Goal: Task Accomplishment & Management: Use online tool/utility

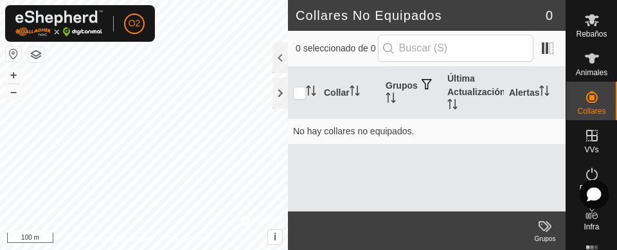
scroll to position [75, 0]
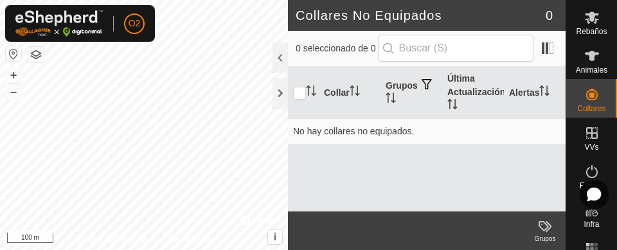
click at [587, 140] on icon at bounding box center [591, 132] width 15 height 15
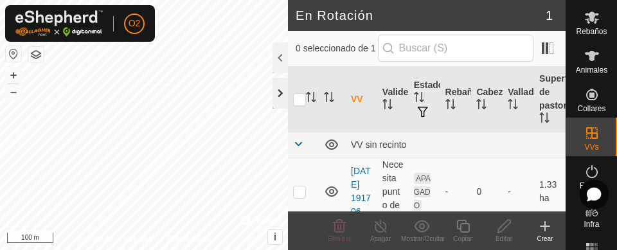
click at [281, 91] on div at bounding box center [279, 93] width 15 height 31
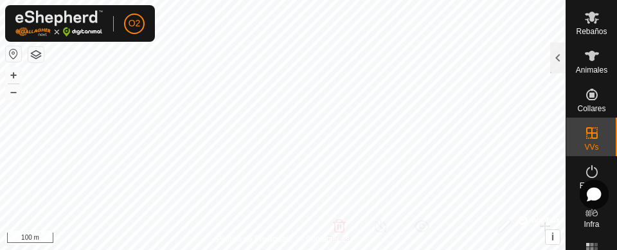
click at [587, 136] on icon at bounding box center [591, 132] width 15 height 15
click at [548, 203] on span "En Rotación" at bounding box center [531, 208] width 56 height 15
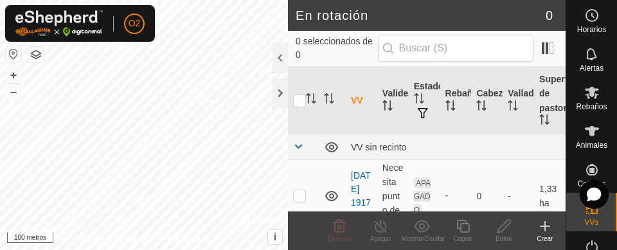
click at [546, 229] on icon at bounding box center [544, 225] width 15 height 15
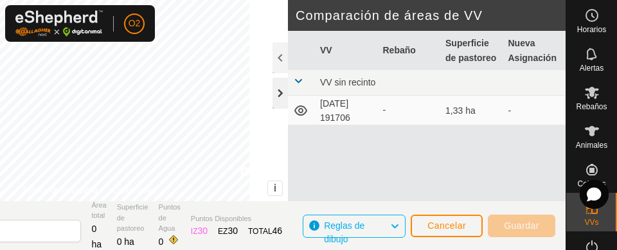
click at [285, 85] on div at bounding box center [279, 93] width 15 height 31
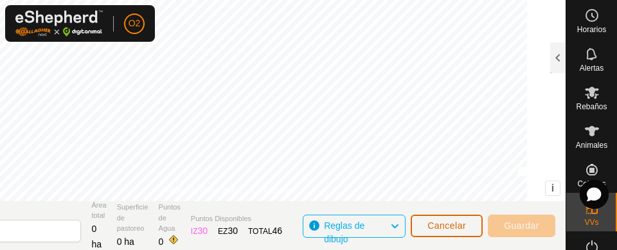
click at [454, 218] on button "Cancelar" at bounding box center [446, 226] width 72 height 22
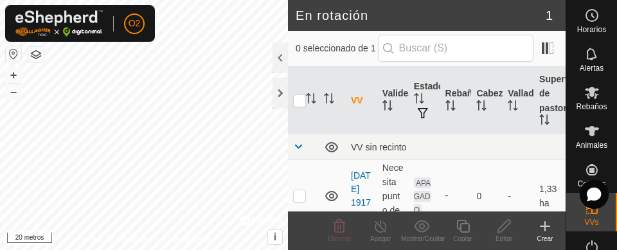
click at [543, 234] on div "Crear" at bounding box center [544, 239] width 41 height 10
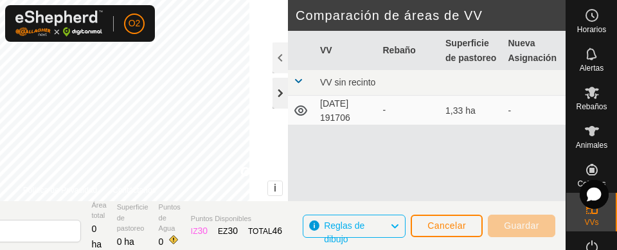
click at [272, 93] on div at bounding box center [279, 93] width 15 height 31
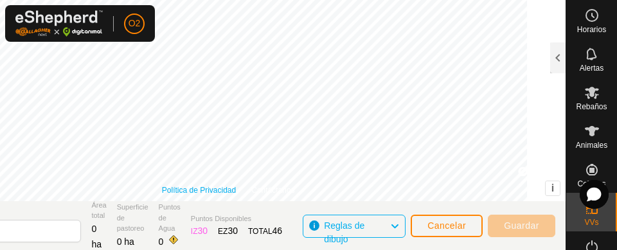
click at [182, 188] on font "Política de Privacidad" at bounding box center [199, 190] width 74 height 9
click at [525, 225] on font "Guardar" at bounding box center [521, 225] width 35 height 10
click at [552, 187] on font "i" at bounding box center [552, 187] width 3 height 11
click at [525, 227] on font "Guardar" at bounding box center [521, 225] width 35 height 10
click at [452, 234] on button "Cancelar" at bounding box center [446, 226] width 72 height 22
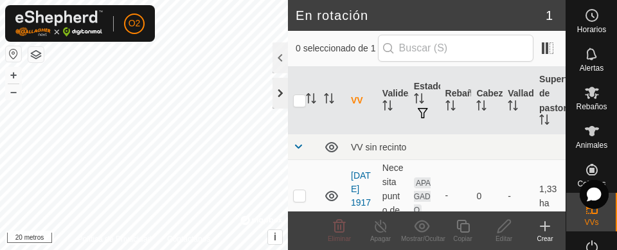
click at [275, 98] on div at bounding box center [279, 93] width 15 height 31
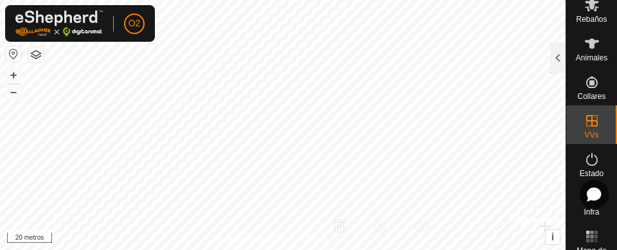
scroll to position [94, 0]
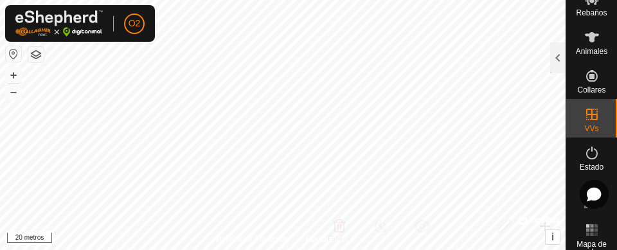
click at [589, 121] on icon at bounding box center [591, 114] width 15 height 15
click at [585, 111] on icon at bounding box center [591, 114] width 15 height 15
click at [554, 60] on div at bounding box center [557, 57] width 15 height 31
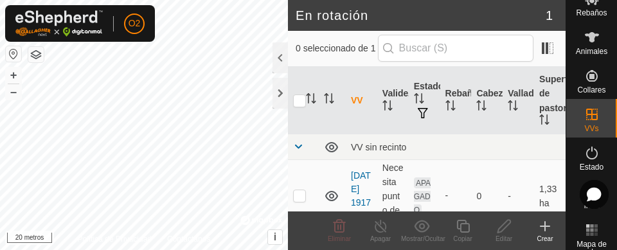
click at [547, 234] on div "Crear" at bounding box center [544, 239] width 41 height 10
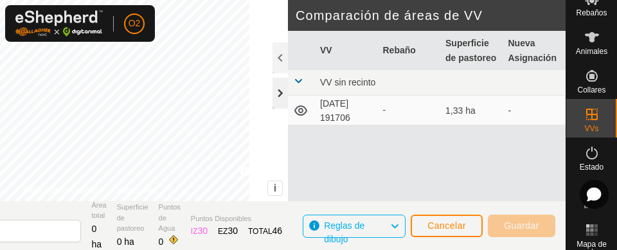
click at [279, 101] on div at bounding box center [279, 93] width 15 height 31
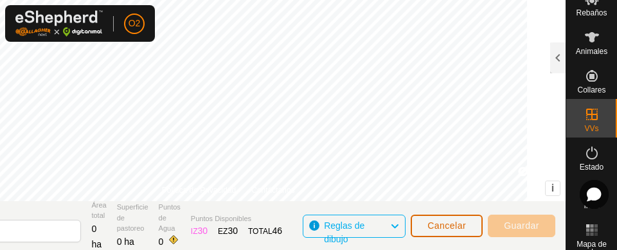
click at [458, 231] on button "Cancelar" at bounding box center [446, 226] width 72 height 22
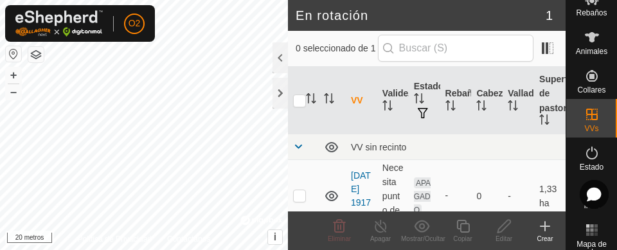
click at [545, 234] on div "Crear" at bounding box center [544, 239] width 41 height 10
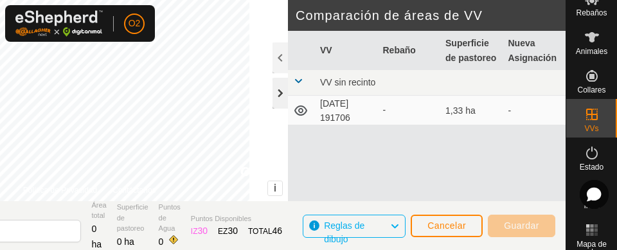
click at [281, 92] on div at bounding box center [279, 93] width 15 height 31
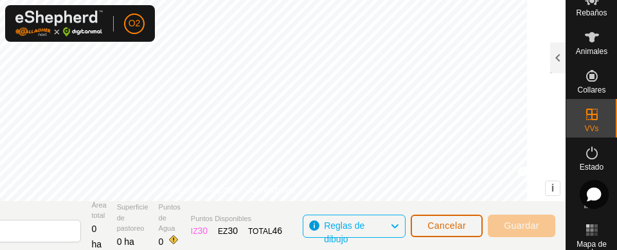
click at [455, 233] on button "Cancelar" at bounding box center [446, 226] width 72 height 22
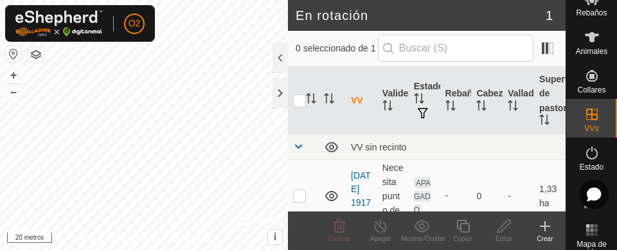
click at [547, 231] on icon at bounding box center [544, 225] width 15 height 15
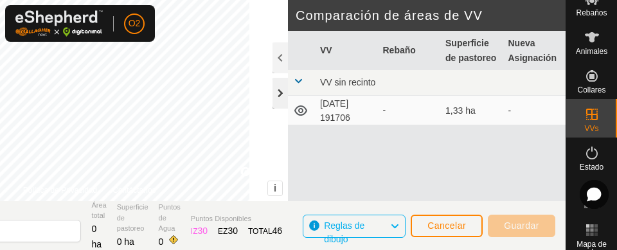
click at [279, 100] on div at bounding box center [279, 93] width 15 height 31
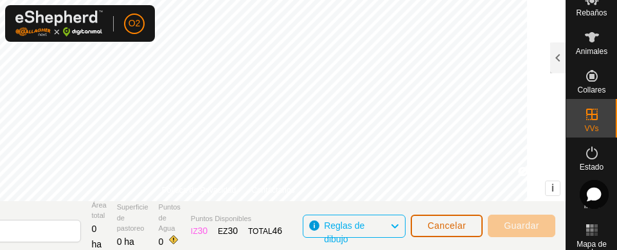
click at [448, 230] on span "Cancelar" at bounding box center [446, 225] width 39 height 10
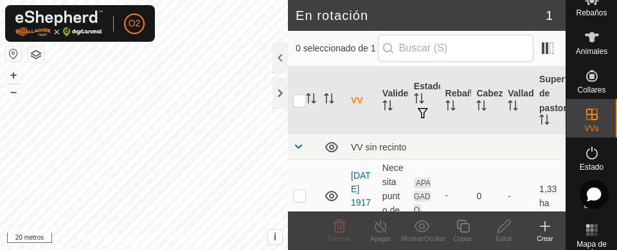
click at [546, 243] on div "Crear" at bounding box center [544, 230] width 41 height 39
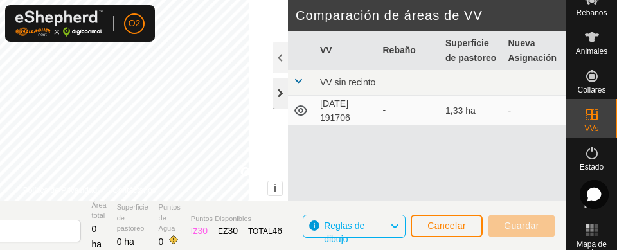
click at [275, 91] on div at bounding box center [279, 93] width 15 height 31
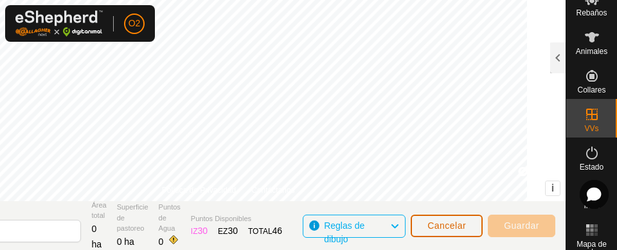
click at [452, 231] on button "Cancelar" at bounding box center [446, 226] width 72 height 22
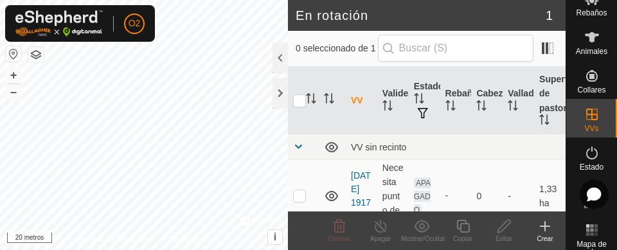
click at [539, 234] on div "Crear" at bounding box center [544, 239] width 41 height 10
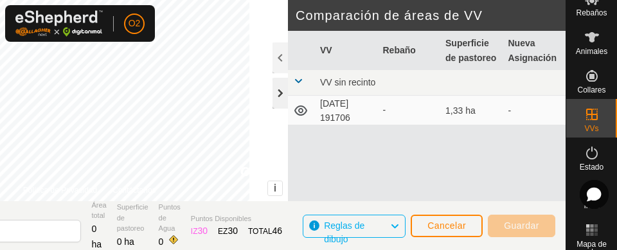
click at [274, 98] on div at bounding box center [279, 93] width 15 height 31
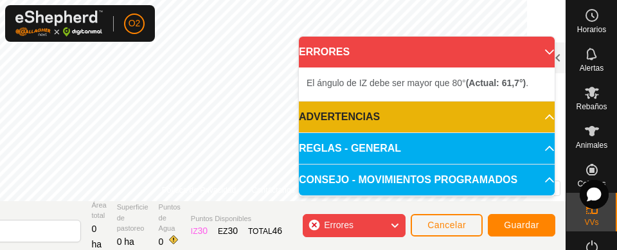
click at [544, 57] on icon at bounding box center [549, 52] width 10 height 10
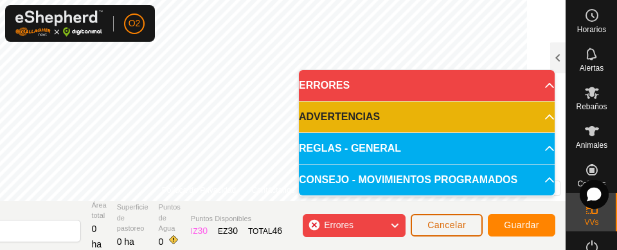
click at [459, 227] on font "Cancelar" at bounding box center [446, 225] width 39 height 10
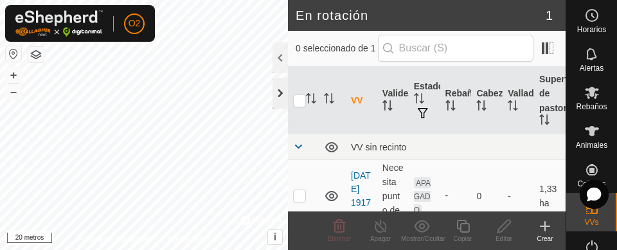
click at [279, 94] on div at bounding box center [279, 93] width 15 height 31
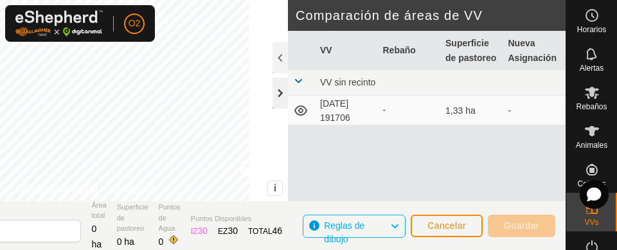
click at [283, 96] on div at bounding box center [279, 93] width 15 height 31
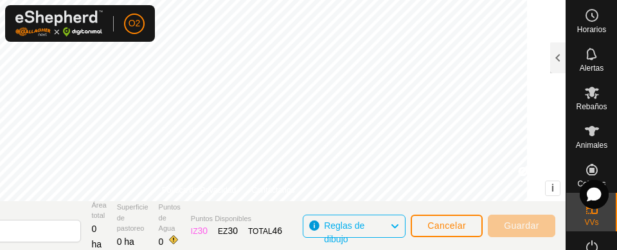
click at [529, 228] on font "Guardar" at bounding box center [521, 225] width 35 height 10
click at [455, 224] on font "Cancelar" at bounding box center [446, 225] width 39 height 10
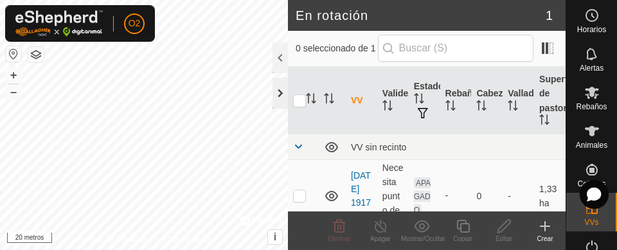
click at [277, 105] on div at bounding box center [279, 93] width 15 height 31
click at [275, 84] on div at bounding box center [279, 93] width 15 height 31
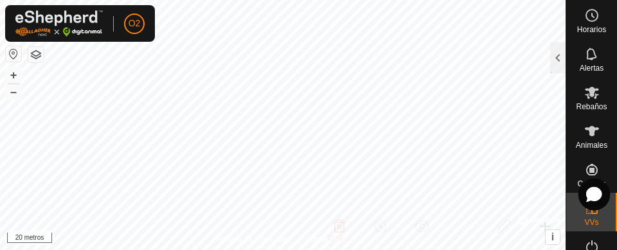
click at [581, 202] on div at bounding box center [594, 195] width 32 height 32
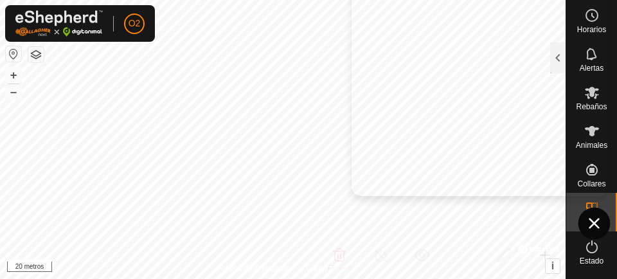
click at [590, 230] on div at bounding box center [594, 223] width 32 height 32
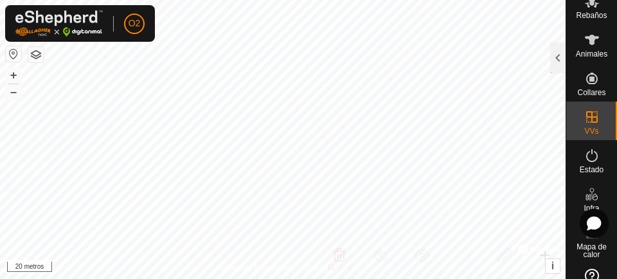
scroll to position [91, 0]
click at [590, 123] on icon at bounding box center [591, 116] width 15 height 15
click at [584, 118] on icon at bounding box center [591, 116] width 15 height 15
click at [601, 121] on div "VVs" at bounding box center [591, 120] width 51 height 39
click at [591, 132] on font "VVs" at bounding box center [591, 131] width 14 height 9
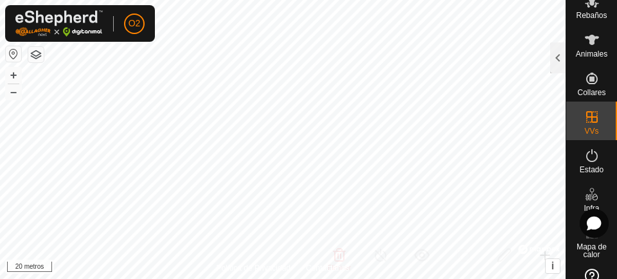
click at [587, 121] on icon at bounding box center [592, 117] width 12 height 12
click at [560, 66] on div at bounding box center [557, 57] width 15 height 31
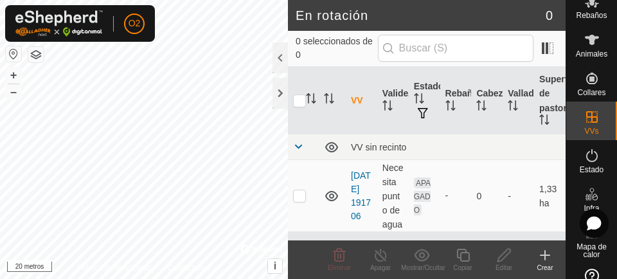
click at [546, 249] on font "Crear" at bounding box center [544, 267] width 16 height 7
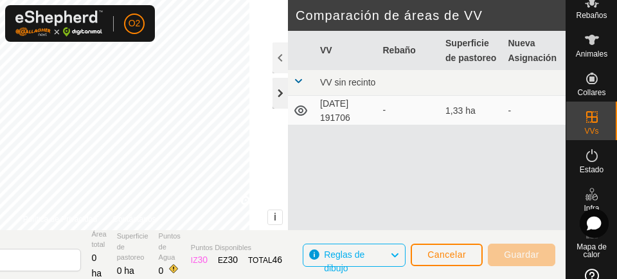
click at [273, 100] on div at bounding box center [279, 93] width 15 height 31
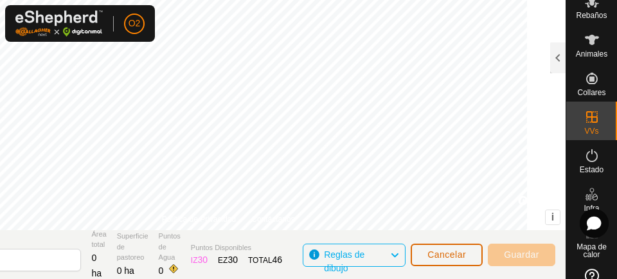
click at [453, 249] on font "Cancelar" at bounding box center [446, 254] width 39 height 10
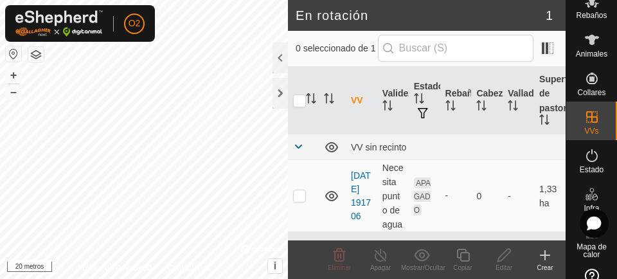
click at [537, 249] on font "Crear" at bounding box center [544, 267] width 16 height 7
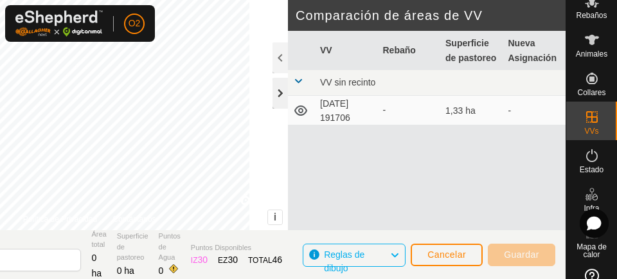
click at [283, 91] on div at bounding box center [279, 93] width 15 height 31
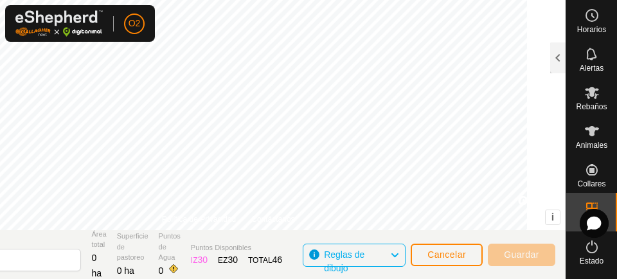
click at [527, 249] on font "Guardar" at bounding box center [521, 254] width 35 height 10
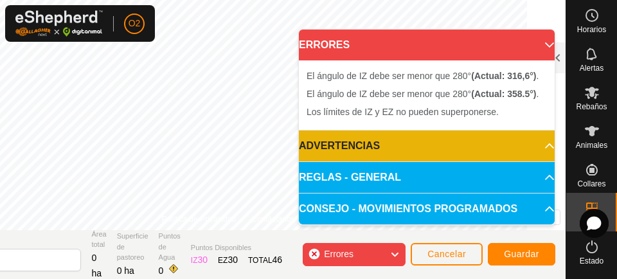
click at [540, 50] on p-accordion-header "ERRORES" at bounding box center [427, 45] width 256 height 31
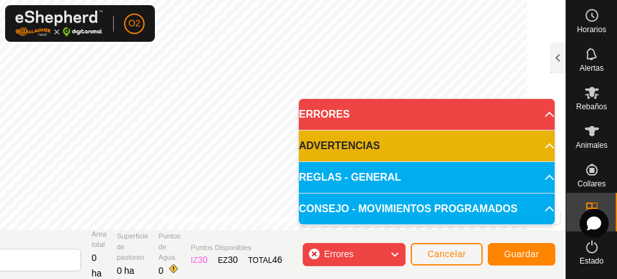
click at [544, 147] on icon at bounding box center [549, 146] width 10 height 10
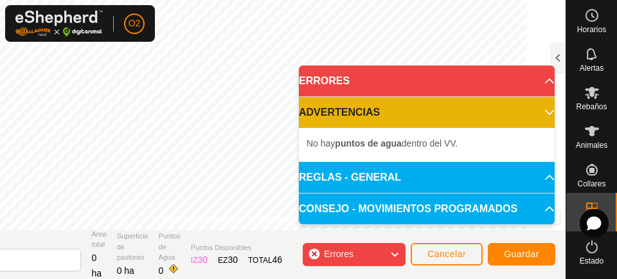
click at [441, 249] on font "Cancelar" at bounding box center [446, 254] width 39 height 10
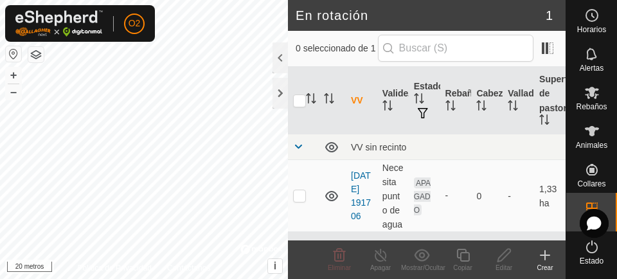
click at [545, 249] on font "Crear" at bounding box center [544, 267] width 16 height 7
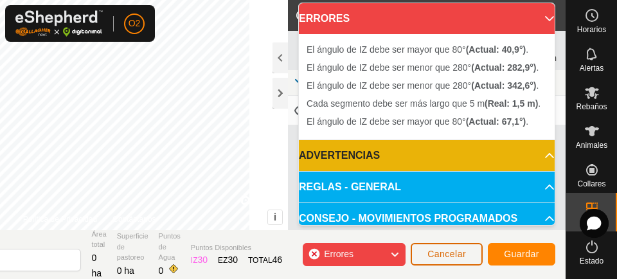
click at [455, 245] on button "Cancelar" at bounding box center [446, 254] width 72 height 22
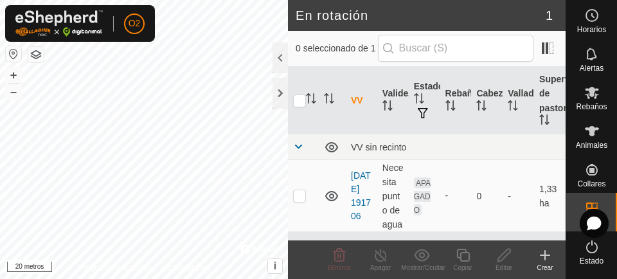
click at [543, 249] on icon at bounding box center [544, 254] width 15 height 15
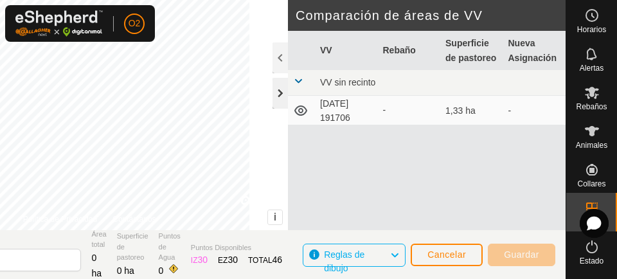
click at [280, 98] on div at bounding box center [279, 93] width 15 height 31
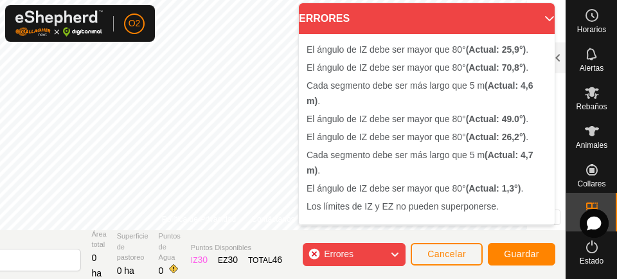
click at [540, 17] on p-accordion-header "ERRORES" at bounding box center [427, 18] width 256 height 31
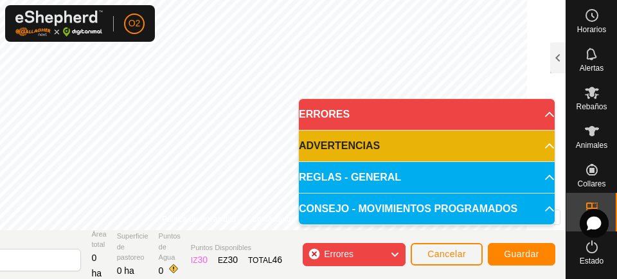
click at [545, 118] on icon at bounding box center [549, 114] width 10 height 10
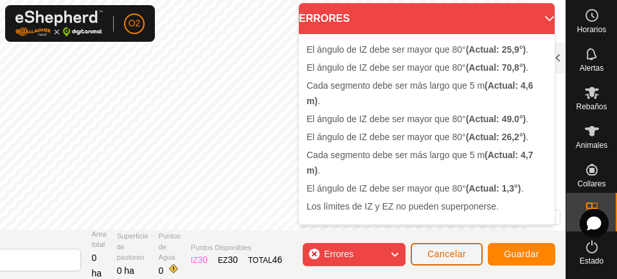
click at [457, 249] on font "Cancelar" at bounding box center [446, 254] width 39 height 10
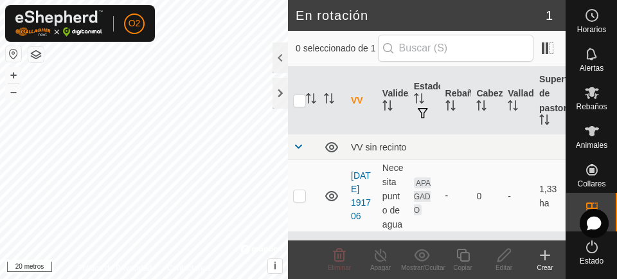
click at [549, 249] on font "Crear" at bounding box center [544, 267] width 16 height 7
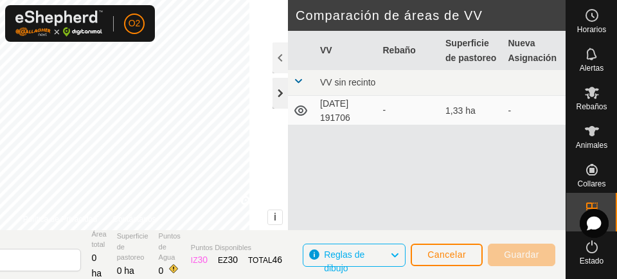
click at [275, 96] on div at bounding box center [279, 93] width 15 height 31
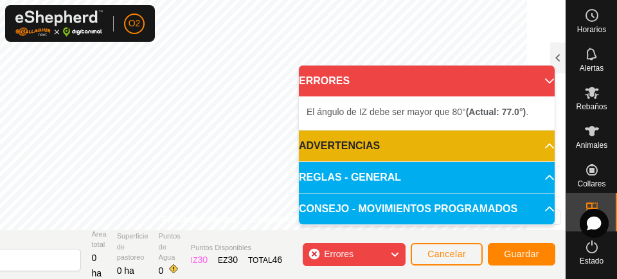
click at [545, 86] on p-accordion-header "ERRORES" at bounding box center [427, 81] width 256 height 31
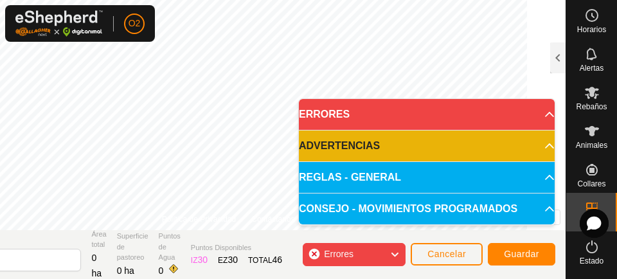
click at [546, 114] on icon at bounding box center [549, 114] width 10 height 10
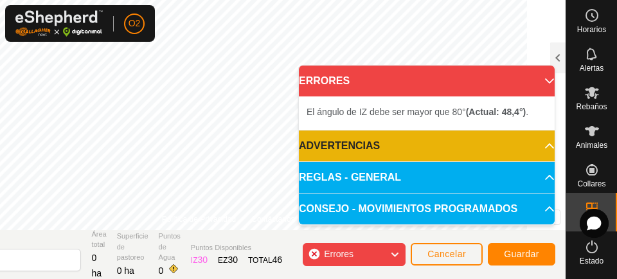
click at [549, 83] on p-accordion-header "ERRORES" at bounding box center [427, 81] width 256 height 31
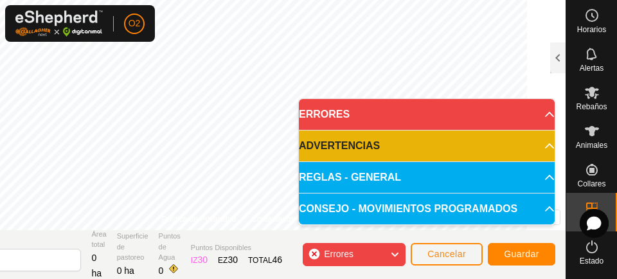
click at [539, 120] on p-accordion-header "ERRORES" at bounding box center [427, 114] width 256 height 31
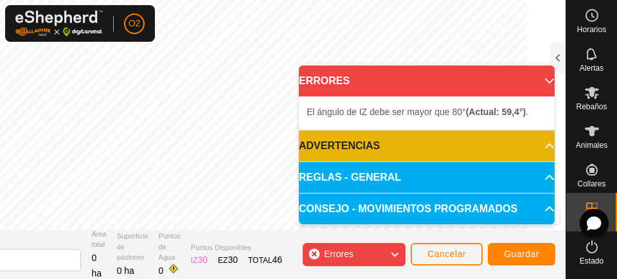
click at [544, 85] on icon at bounding box center [549, 81] width 10 height 10
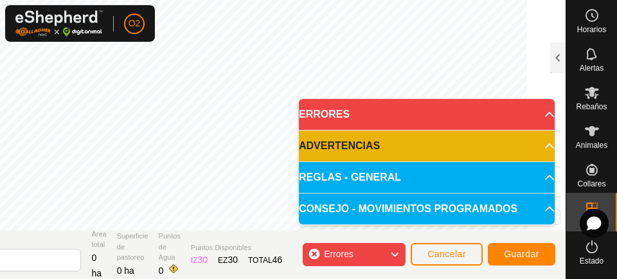
click at [385, 249] on div "Errores" at bounding box center [354, 254] width 103 height 23
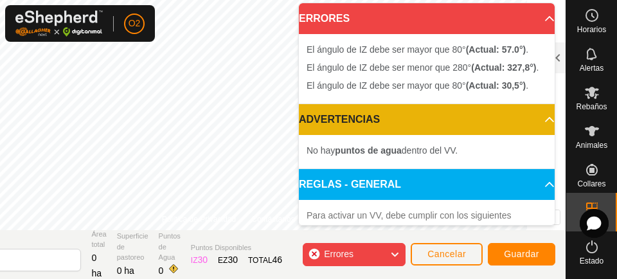
click at [364, 249] on div "Errores" at bounding box center [354, 254] width 103 height 23
click at [538, 21] on p-accordion-header "ERRORES" at bounding box center [427, 18] width 256 height 31
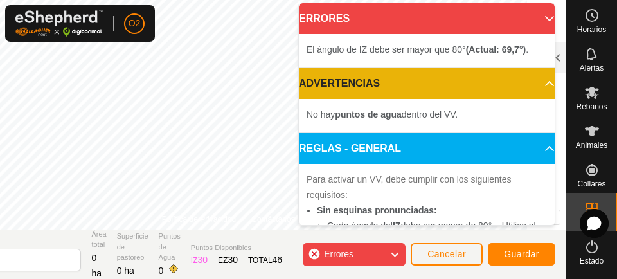
click at [369, 249] on div "Errores" at bounding box center [354, 254] width 103 height 23
click at [349, 139] on p-accordion-header "REGLAS - GENERAL" at bounding box center [427, 148] width 256 height 31
click at [533, 24] on p-accordion-header "ERRORES" at bounding box center [427, 18] width 256 height 31
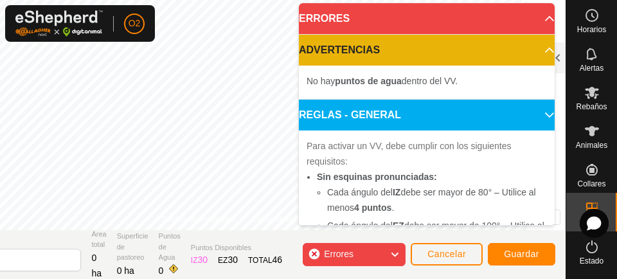
click at [543, 17] on p-accordion-header "ERRORES" at bounding box center [427, 18] width 256 height 31
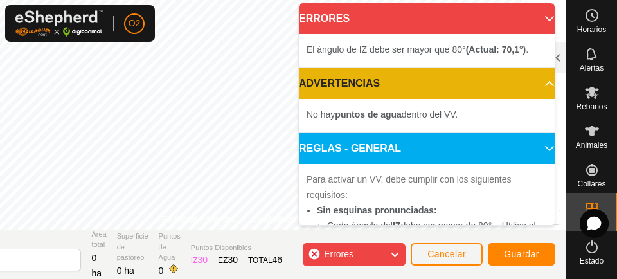
click at [360, 249] on div "Errores" at bounding box center [354, 254] width 103 height 23
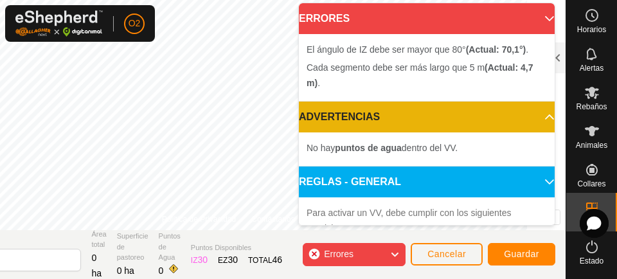
click at [355, 249] on span "Errores" at bounding box center [344, 254] width 40 height 17
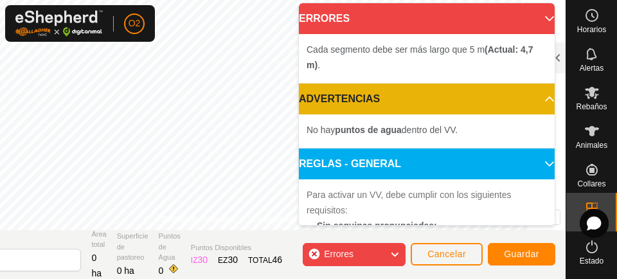
click at [545, 18] on icon at bounding box center [549, 18] width 9 height 5
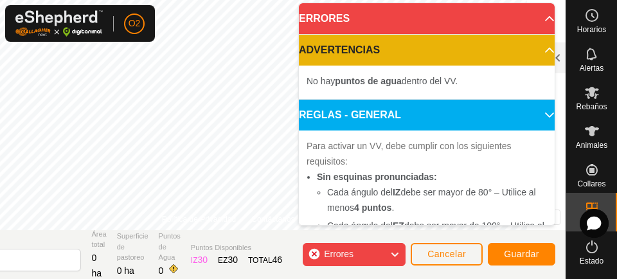
click at [348, 249] on font "Errores" at bounding box center [339, 254] width 30 height 10
click at [381, 149] on font "Para activar un VV, debe cumplir con los siguientes requisitos:" at bounding box center [408, 154] width 205 height 26
click at [540, 19] on p-accordion-header "ERRORES" at bounding box center [427, 18] width 256 height 31
click at [344, 249] on font "Errores" at bounding box center [339, 254] width 30 height 10
click at [414, 110] on p-accordion-header "REGLAS - GENERAL" at bounding box center [427, 115] width 256 height 31
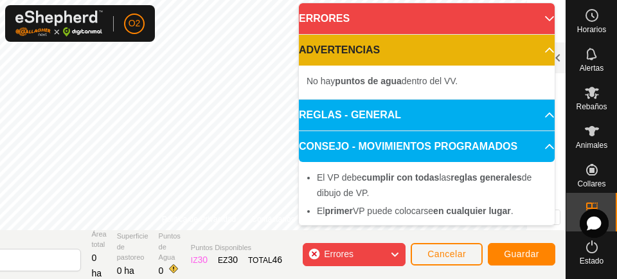
click at [538, 11] on p-accordion-header "ERRORES" at bounding box center [427, 18] width 256 height 31
click at [435, 249] on button "Cancelar" at bounding box center [446, 254] width 72 height 22
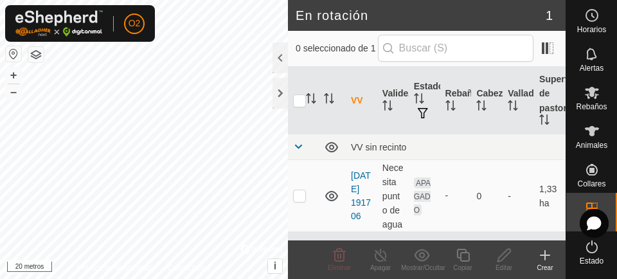
click at [547, 249] on div "Crear" at bounding box center [544, 268] width 41 height 10
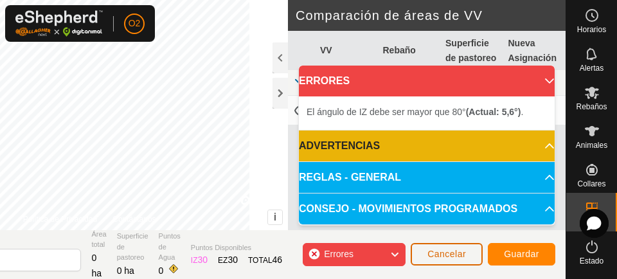
click at [451, 249] on button "Cancelar" at bounding box center [446, 254] width 72 height 22
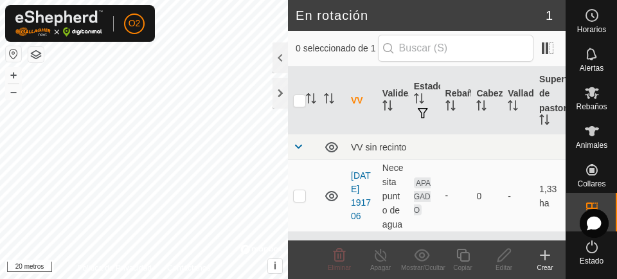
click at [541, 249] on icon at bounding box center [544, 254] width 15 height 15
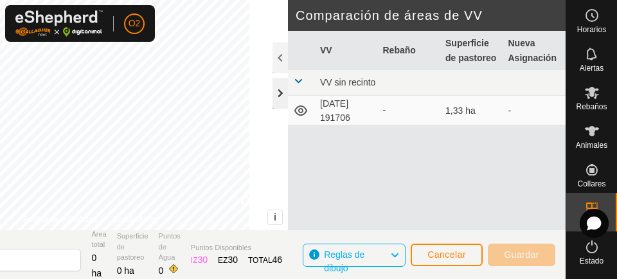
click at [274, 94] on div at bounding box center [279, 93] width 15 height 31
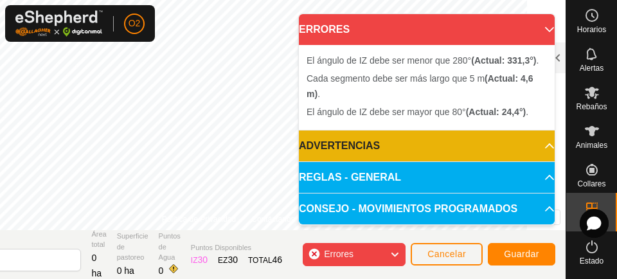
click at [369, 249] on div "Errores" at bounding box center [354, 254] width 103 height 23
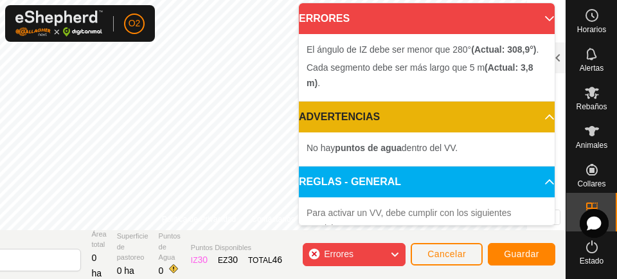
click at [537, 17] on p-accordion-header "ERRORES" at bounding box center [427, 18] width 256 height 31
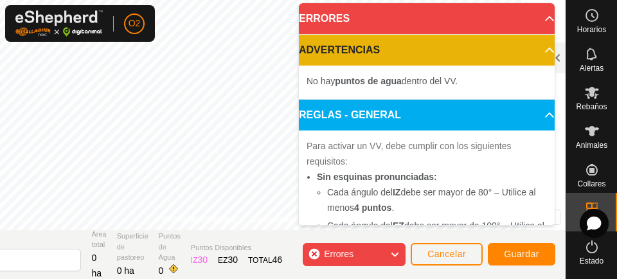
click at [358, 249] on span "Errores" at bounding box center [344, 254] width 40 height 17
click at [360, 249] on span "Errores" at bounding box center [344, 254] width 40 height 17
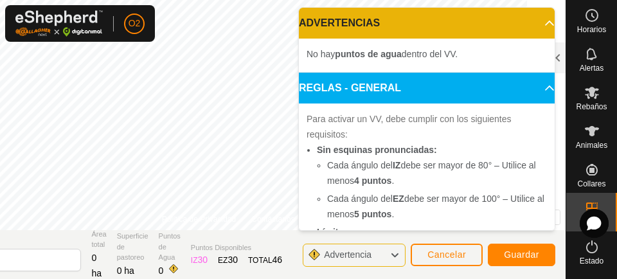
click at [388, 249] on div "Advertencia" at bounding box center [354, 254] width 103 height 23
click at [308, 128] on div "Para activar un VV, debe cumplir con los siguientes requisitos: Sin esquinas pr…" at bounding box center [427, 252] width 256 height 298
click at [364, 249] on div "Advertencia" at bounding box center [354, 254] width 103 height 23
click at [363, 249] on font "Advertencia" at bounding box center [348, 254] width 48 height 10
click at [464, 52] on li "No hay puntos de agua dentro del VV." at bounding box center [426, 53] width 240 height 15
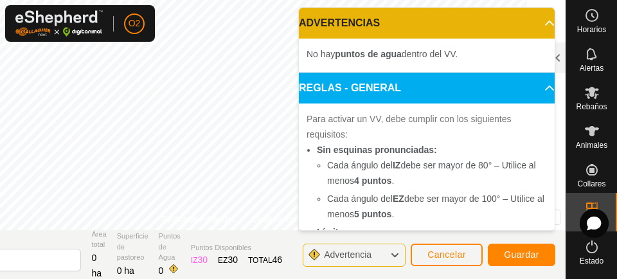
click at [537, 24] on p-accordion-header "ADVERTENCIAS" at bounding box center [427, 23] width 256 height 31
click at [385, 53] on font "puntos de agua" at bounding box center [368, 54] width 66 height 10
click at [354, 249] on font "Advertencia" at bounding box center [348, 254] width 48 height 10
click at [362, 249] on font "Advertencia" at bounding box center [348, 254] width 48 height 10
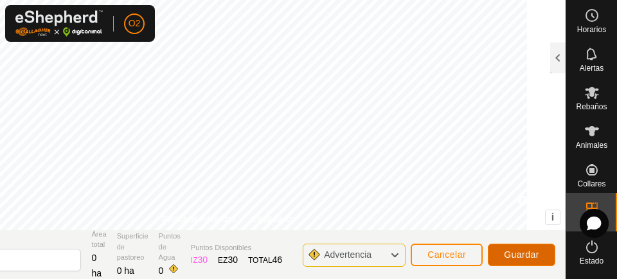
click at [515, 249] on button "Guardar" at bounding box center [521, 254] width 67 height 22
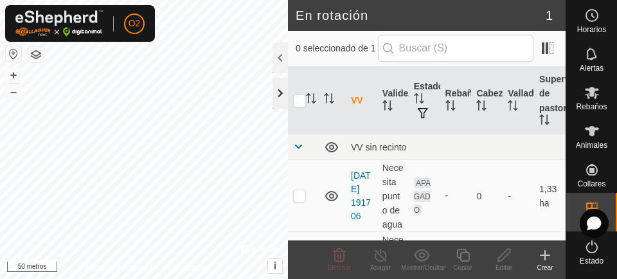
click at [281, 98] on div at bounding box center [279, 93] width 15 height 31
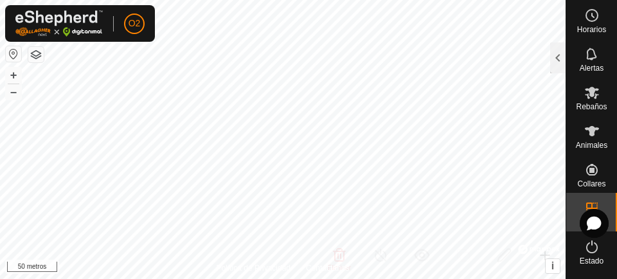
click at [587, 249] on es-activation-svg-icon at bounding box center [591, 246] width 23 height 21
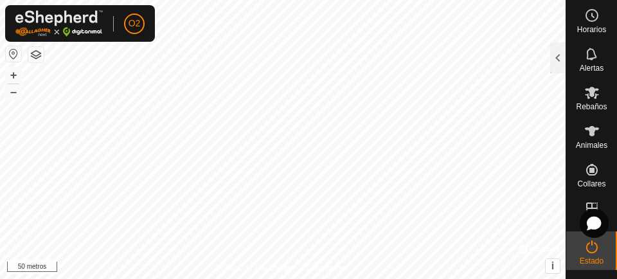
click at [585, 249] on es-activation-svg-icon at bounding box center [591, 246] width 23 height 21
click at [588, 249] on icon at bounding box center [592, 246] width 12 height 13
click at [583, 249] on font "Estado" at bounding box center [591, 260] width 24 height 9
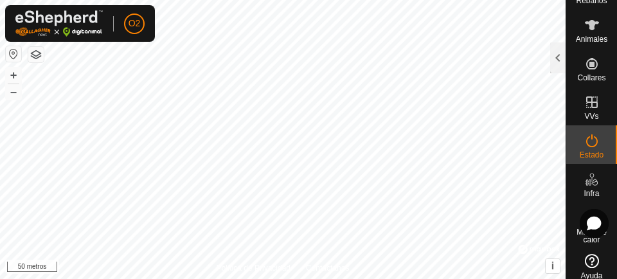
scroll to position [115, 0]
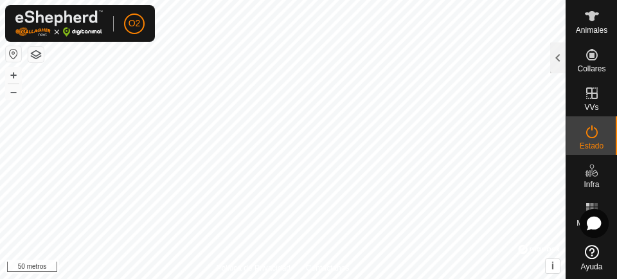
click at [588, 90] on icon at bounding box center [591, 92] width 15 height 15
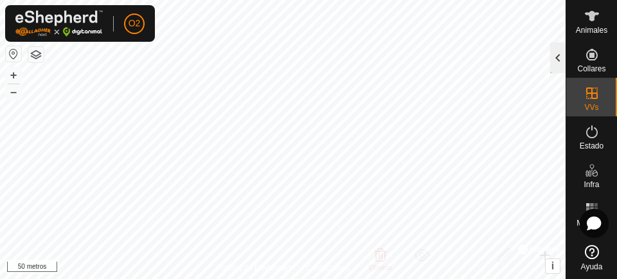
click at [561, 57] on div at bounding box center [557, 57] width 15 height 31
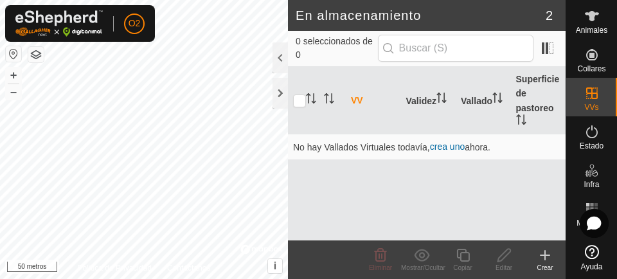
click at [549, 19] on font "2" at bounding box center [548, 15] width 7 height 14
click at [547, 6] on span "2" at bounding box center [548, 15] width 7 height 19
click at [301, 107] on input "checkbox" at bounding box center [299, 100] width 13 height 13
click at [298, 107] on input "checkbox" at bounding box center [299, 100] width 13 height 13
checkbox input "false"
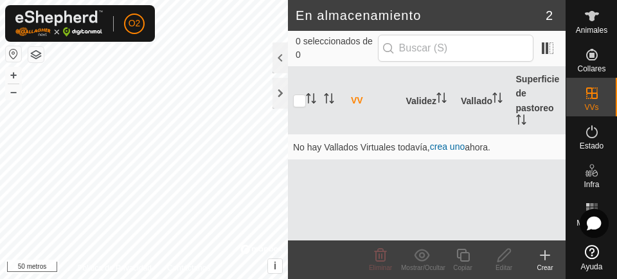
click at [594, 205] on rect at bounding box center [595, 204] width 3 height 3
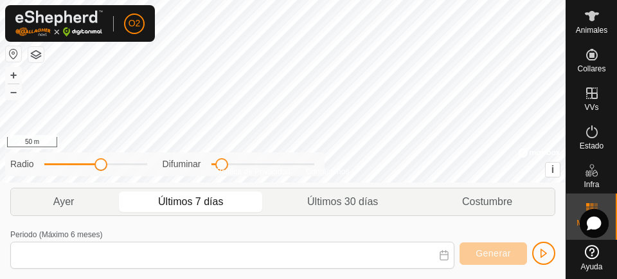
type input "[DATE] - [DATE]"
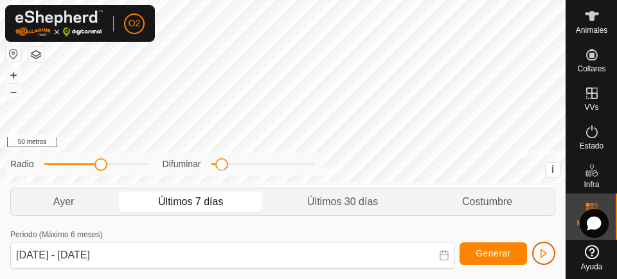
click at [546, 249] on span "button" at bounding box center [543, 253] width 10 height 10
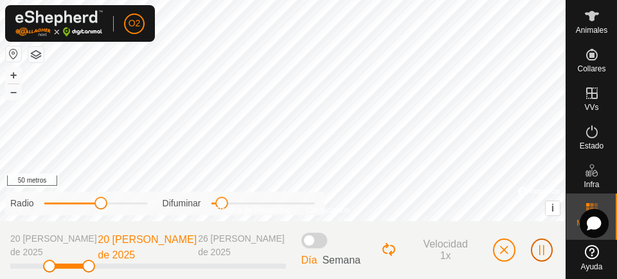
click at [544, 249] on span "button" at bounding box center [541, 250] width 10 height 10
click at [543, 249] on span "button" at bounding box center [541, 250] width 10 height 10
click at [500, 249] on span "button" at bounding box center [504, 250] width 10 height 10
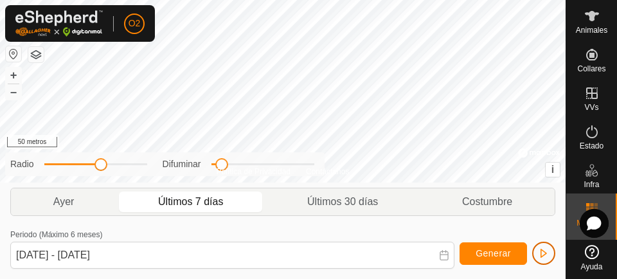
click at [548, 249] on span "button" at bounding box center [543, 253] width 10 height 10
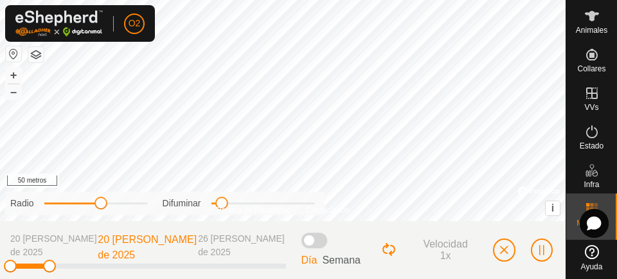
click at [586, 137] on icon at bounding box center [592, 131] width 12 height 13
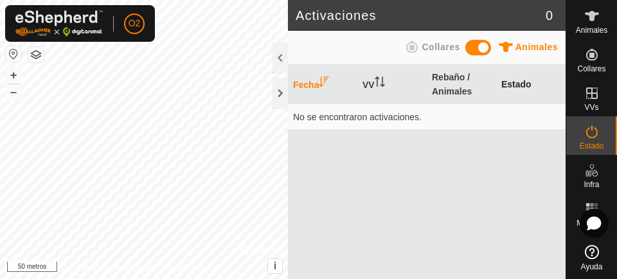
click at [520, 79] on font "Estado" at bounding box center [516, 84] width 30 height 10
click at [594, 137] on es-activation-svg-icon at bounding box center [591, 131] width 23 height 21
click at [591, 137] on icon at bounding box center [591, 131] width 15 height 15
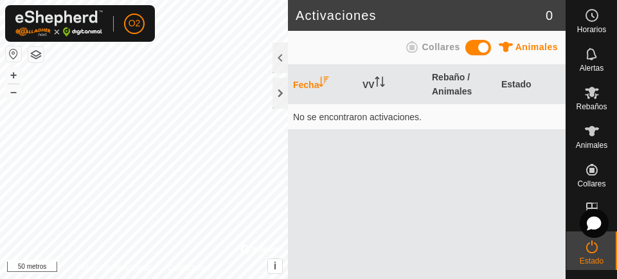
click at [552, 13] on header "Activaciones 0" at bounding box center [427, 15] width 278 height 31
click at [367, 31] on div "Animales Collares" at bounding box center [427, 48] width 278 height 34
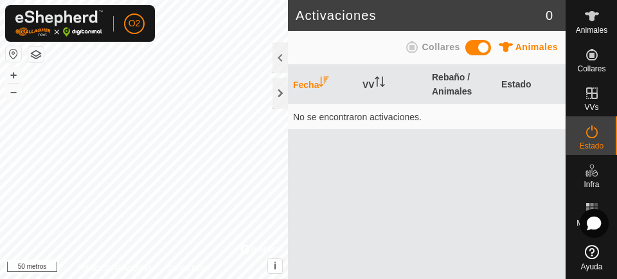
click at [589, 143] on font "Estado" at bounding box center [591, 145] width 24 height 9
click at [590, 126] on icon at bounding box center [591, 131] width 15 height 15
click at [273, 101] on div at bounding box center [279, 93] width 15 height 31
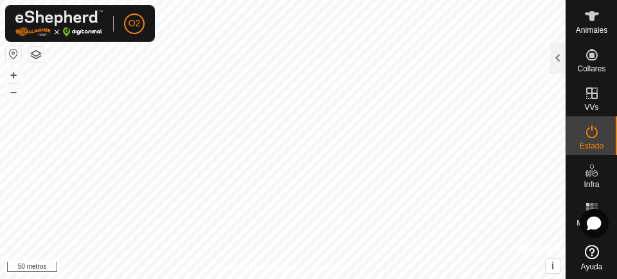
click at [588, 139] on es-activation-svg-icon at bounding box center [591, 131] width 23 height 21
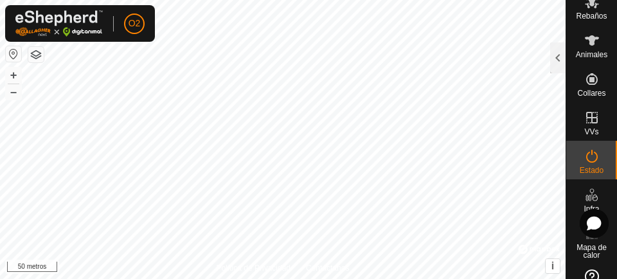
scroll to position [84, 0]
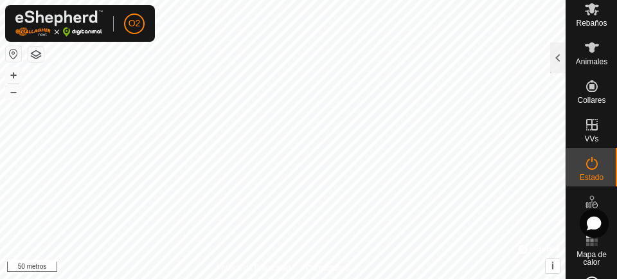
click at [581, 172] on es-activation-svg-icon at bounding box center [591, 163] width 23 height 21
click at [585, 173] on font "Estado" at bounding box center [591, 177] width 24 height 9
click at [560, 58] on div at bounding box center [557, 57] width 15 height 31
